Goal: Task Accomplishment & Management: Complete application form

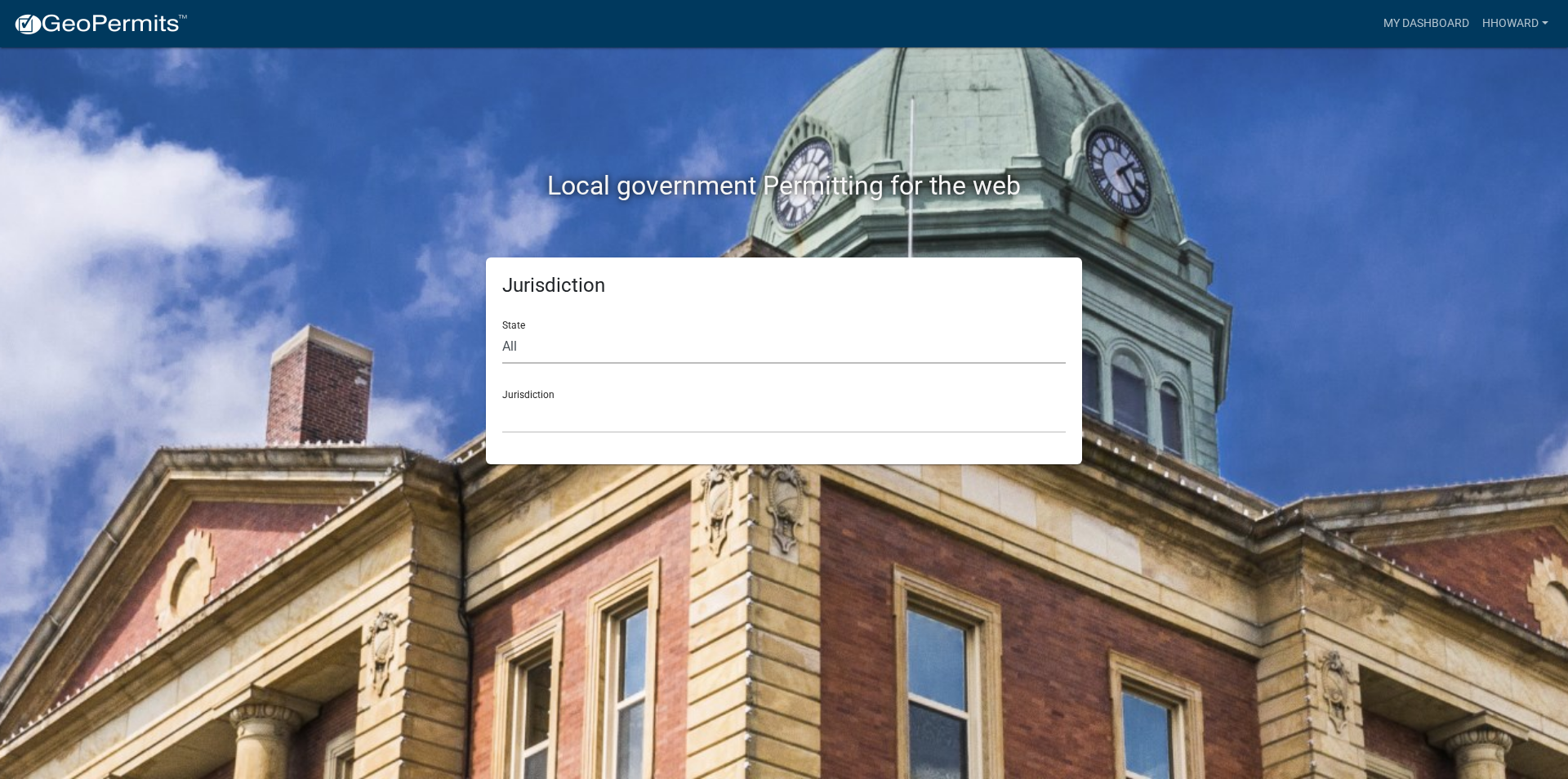
click at [654, 337] on select "All [US_STATE] [US_STATE] [US_STATE] [US_STATE] [US_STATE] [US_STATE] [US_STATE…" at bounding box center [784, 347] width 564 height 34
select select "[US_STATE]"
click at [502, 330] on select "All [US_STATE] [US_STATE] [US_STATE] [US_STATE] [US_STATE] [US_STATE] [US_STATE…" at bounding box center [784, 347] width 564 height 34
click at [635, 394] on div "Jurisdiction [GEOGRAPHIC_DATA], [US_STATE] [GEOGRAPHIC_DATA], [US_STATE] [GEOGR…" at bounding box center [784, 405] width 564 height 57
click at [627, 428] on select "[GEOGRAPHIC_DATA], [US_STATE] [GEOGRAPHIC_DATA], [US_STATE] [GEOGRAPHIC_DATA], …" at bounding box center [784, 417] width 564 height 34
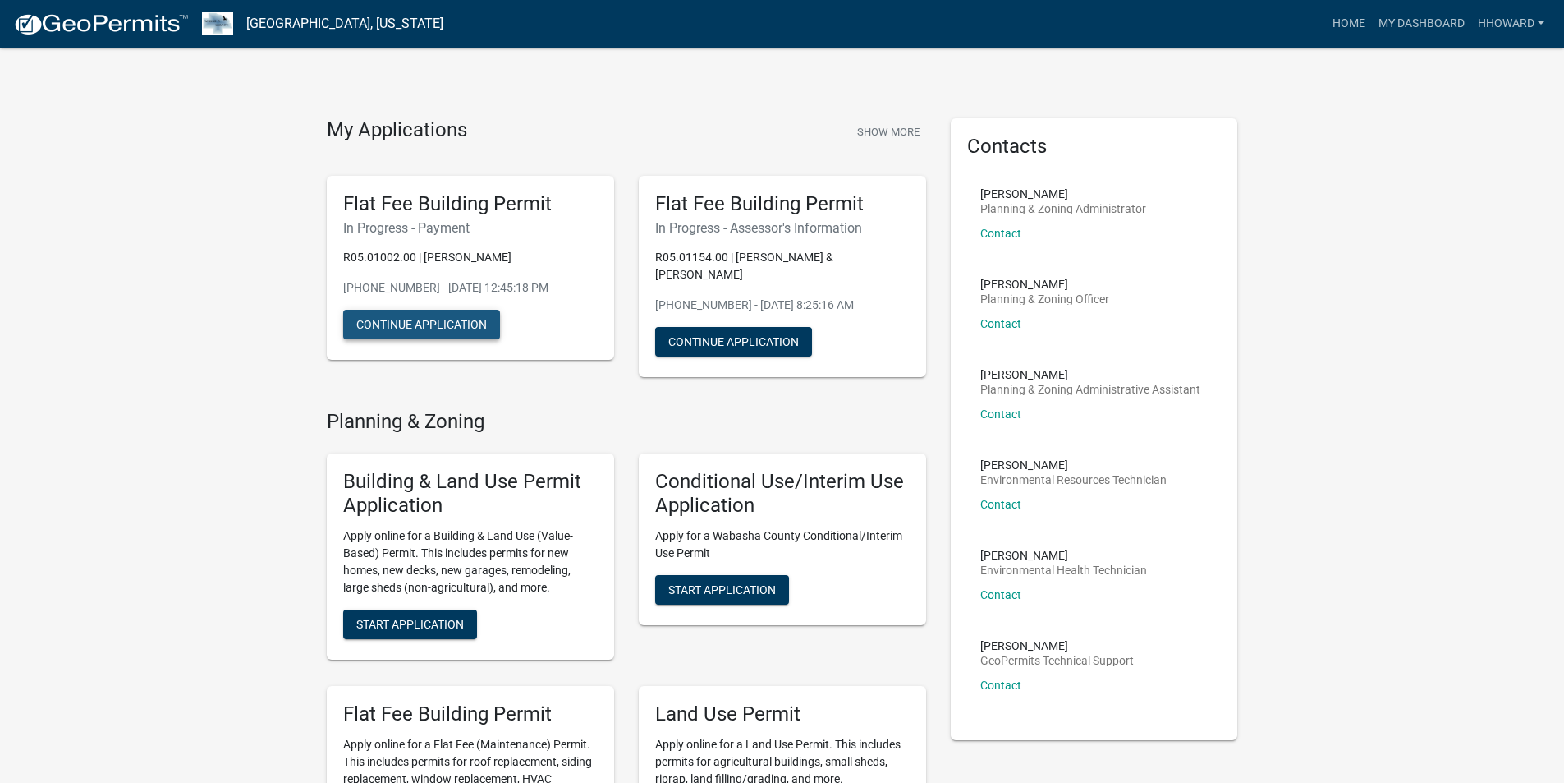
click at [448, 320] on button "Continue Application" at bounding box center [421, 325] width 157 height 30
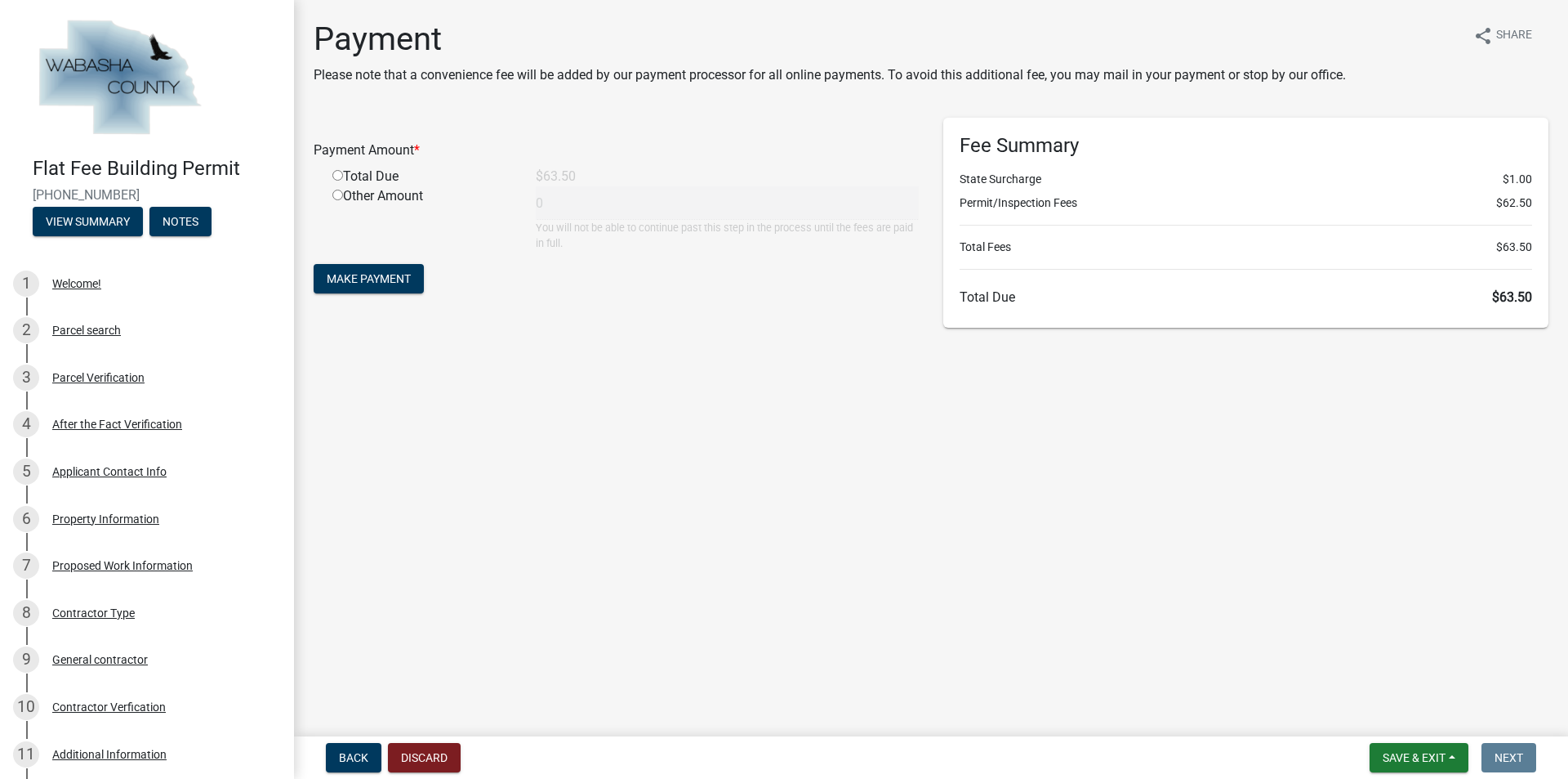
click at [852, 423] on main "Payment Please note that a convenience fee will be added by our payment process…" at bounding box center [931, 364] width 1274 height 729
